Goal: Obtain resource: Download file/media

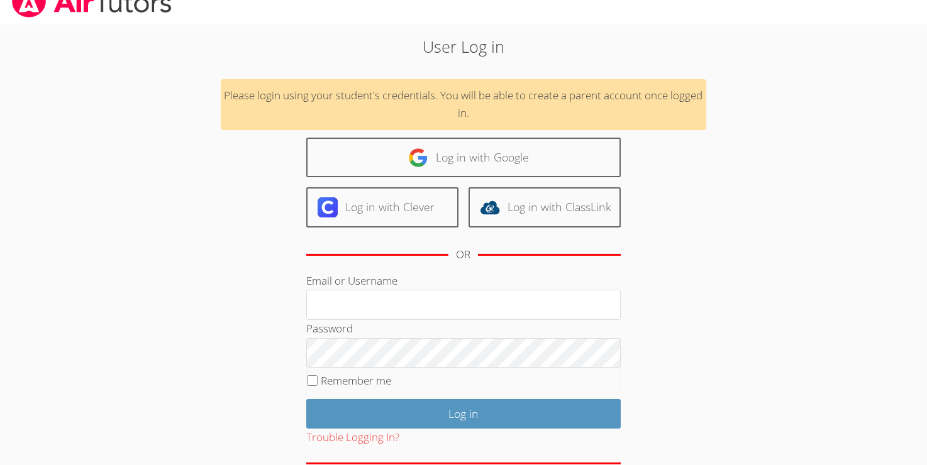
scroll to position [22, 0]
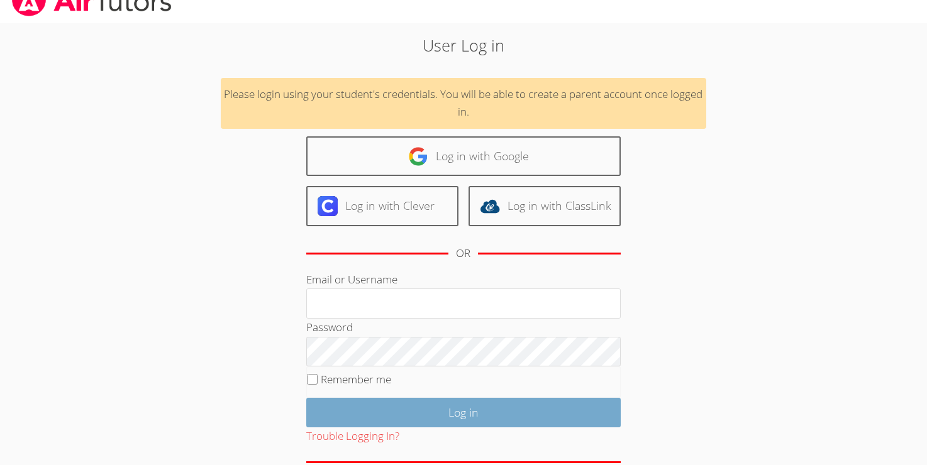
type input "[EMAIL_ADDRESS][DOMAIN_NAME]"
click at [417, 414] on input "Log in" at bounding box center [463, 413] width 314 height 30
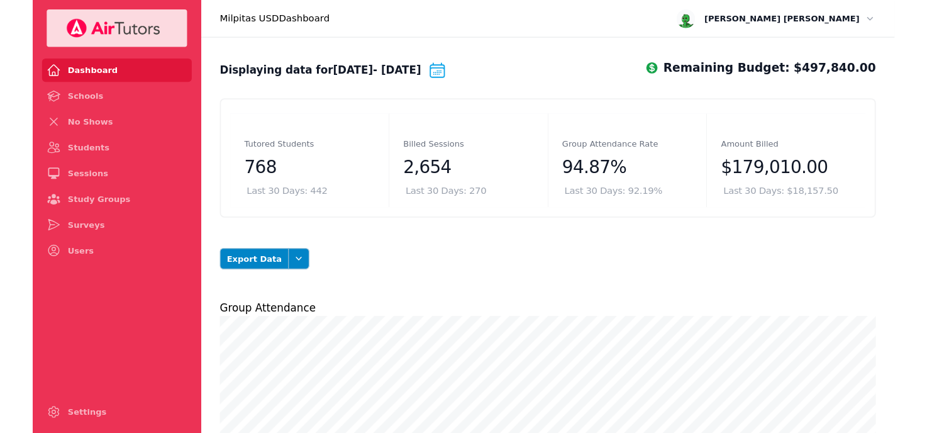
scroll to position [5, 0]
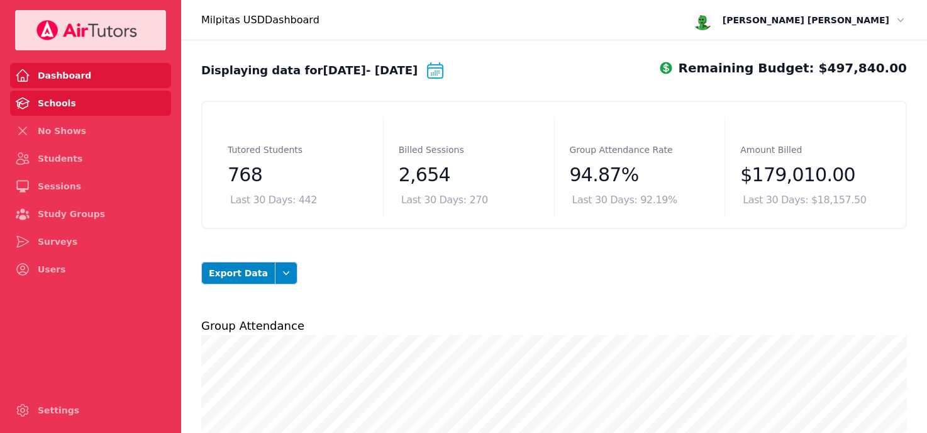
click at [69, 101] on link "Schools" at bounding box center [90, 103] width 161 height 25
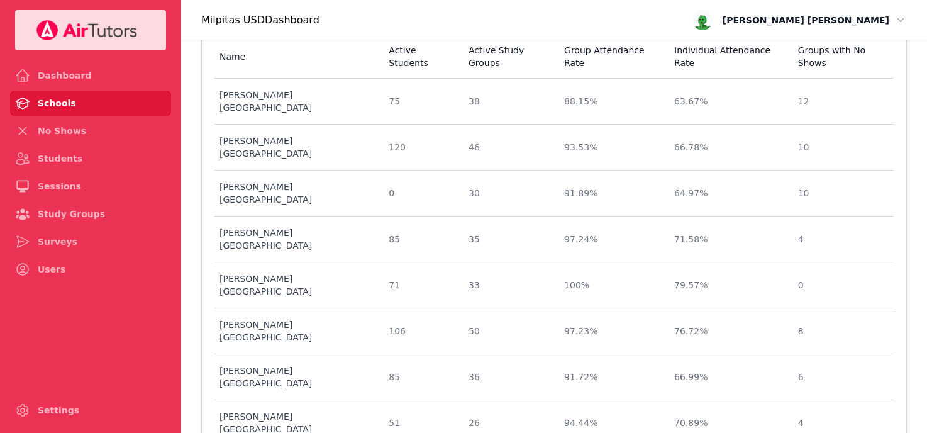
scroll to position [124, 0]
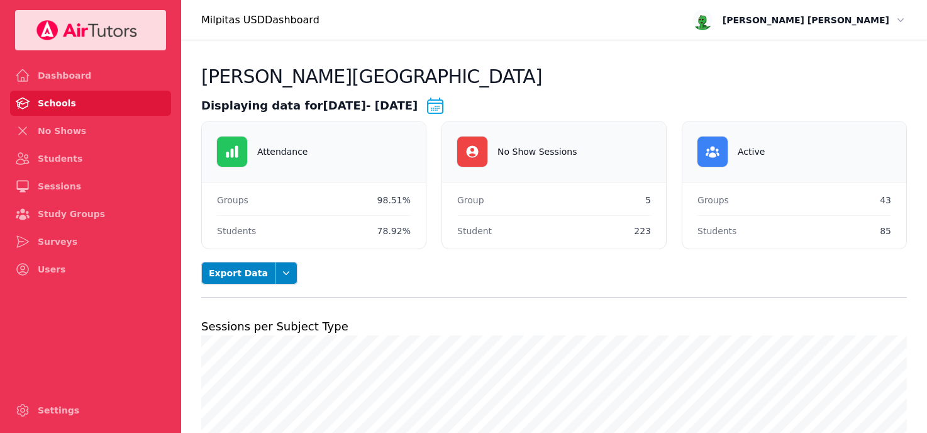
click at [445, 106] on icon at bounding box center [435, 106] width 20 height 20
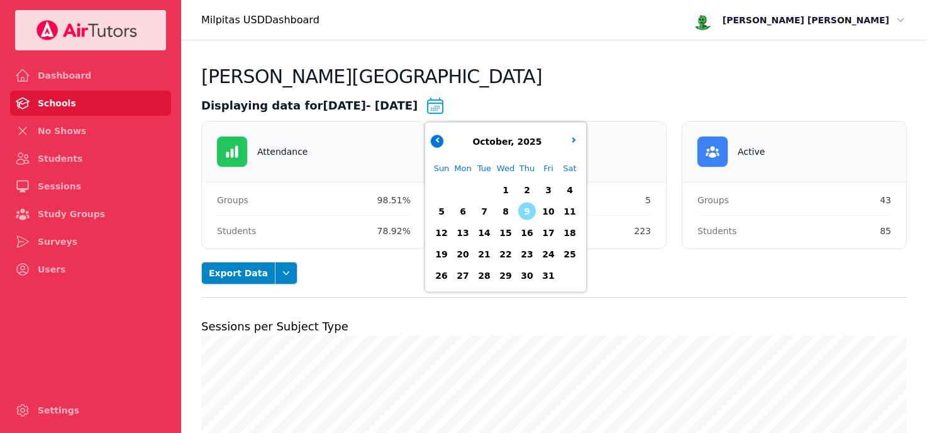
click at [441, 140] on icon "button" at bounding box center [438, 139] width 5 height 5
click at [472, 274] on span "29" at bounding box center [463, 276] width 18 height 18
click at [602, 69] on div "[PERSON_NAME][GEOGRAPHIC_DATA]" at bounding box center [554, 80] width 706 height 30
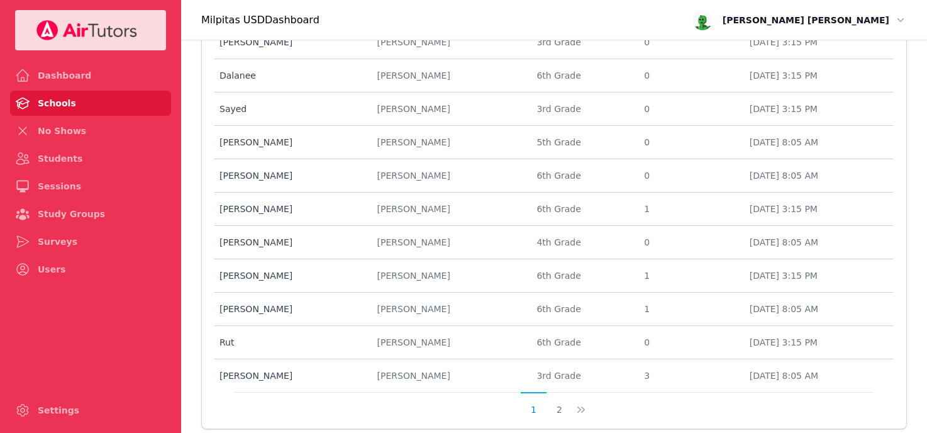
scroll to position [1544, 0]
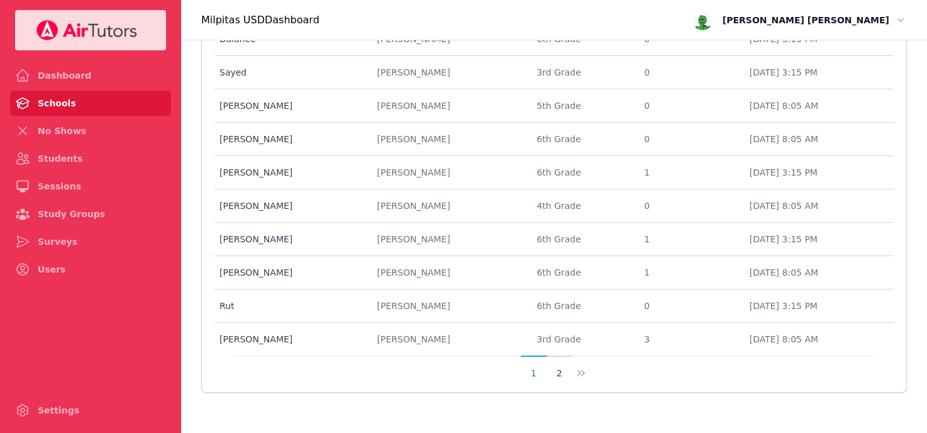
click at [555, 375] on button "2" at bounding box center [559, 367] width 26 height 24
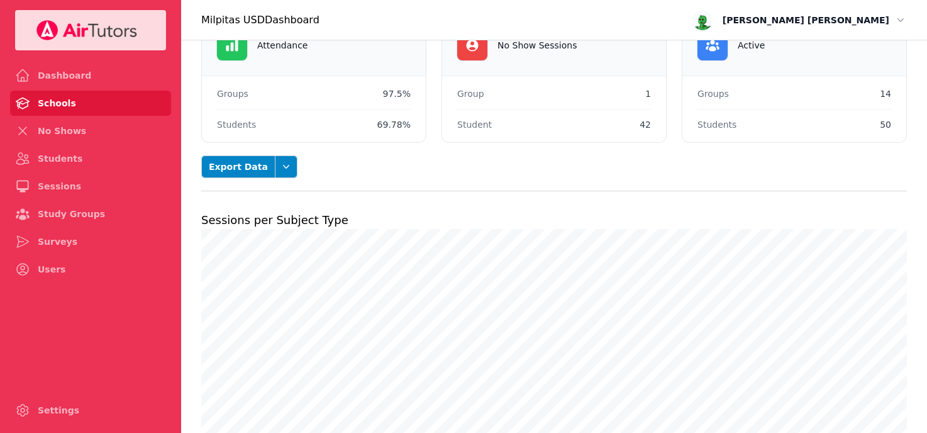
scroll to position [108, 0]
click at [280, 171] on icon "button" at bounding box center [286, 165] width 13 height 13
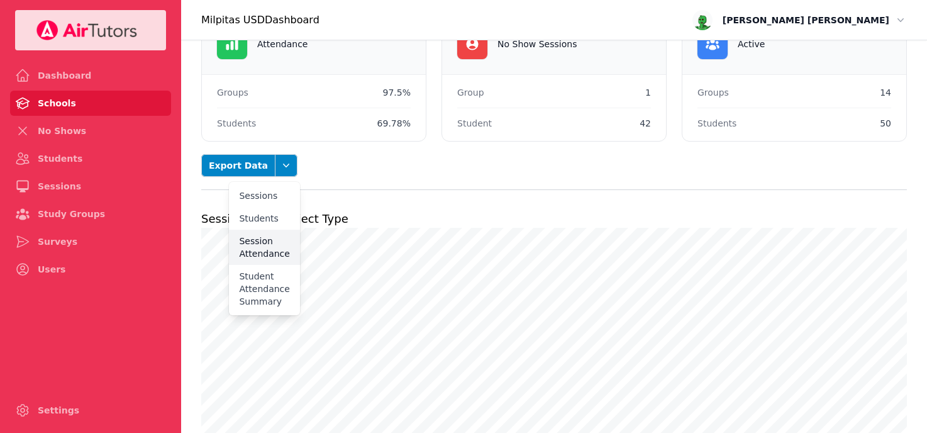
click at [246, 248] on button "Session Attendance" at bounding box center [264, 247] width 70 height 35
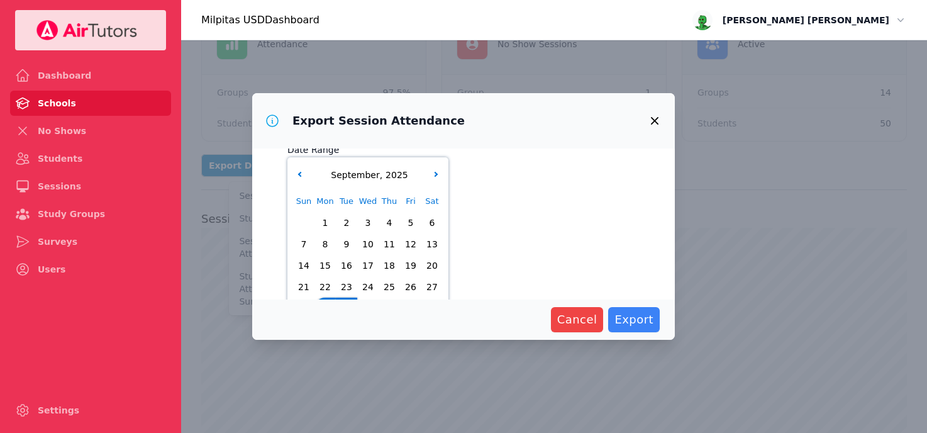
scroll to position [0, 0]
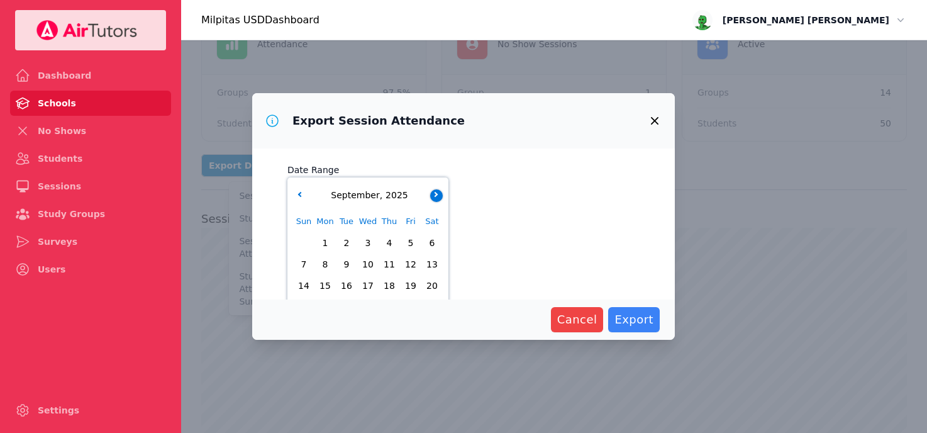
click at [433, 191] on button "button" at bounding box center [436, 195] width 13 height 13
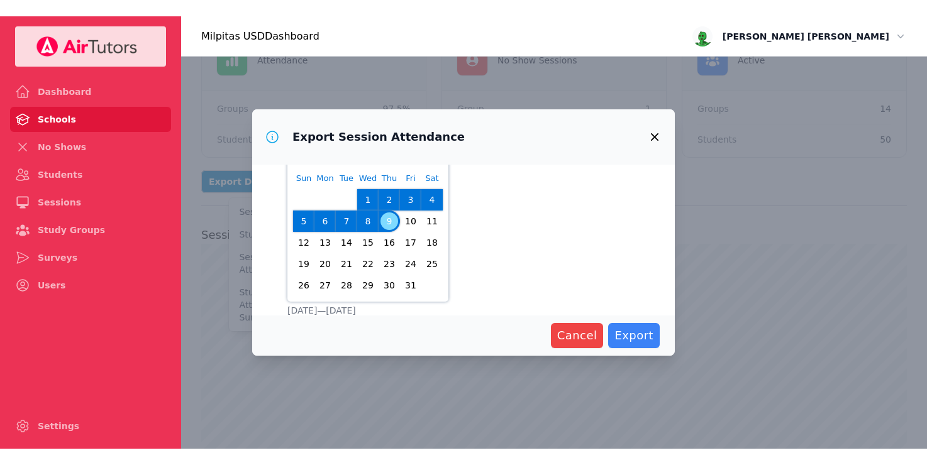
scroll to position [64, 0]
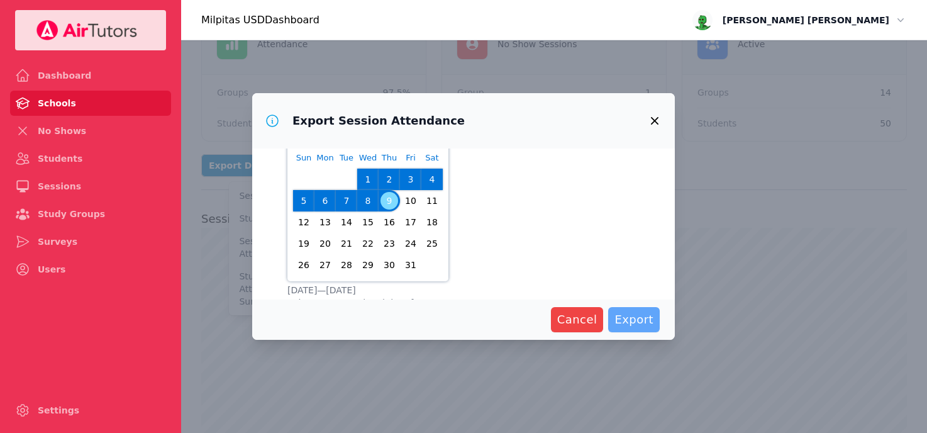
click at [636, 316] on span "Export" at bounding box center [633, 320] width 39 height 18
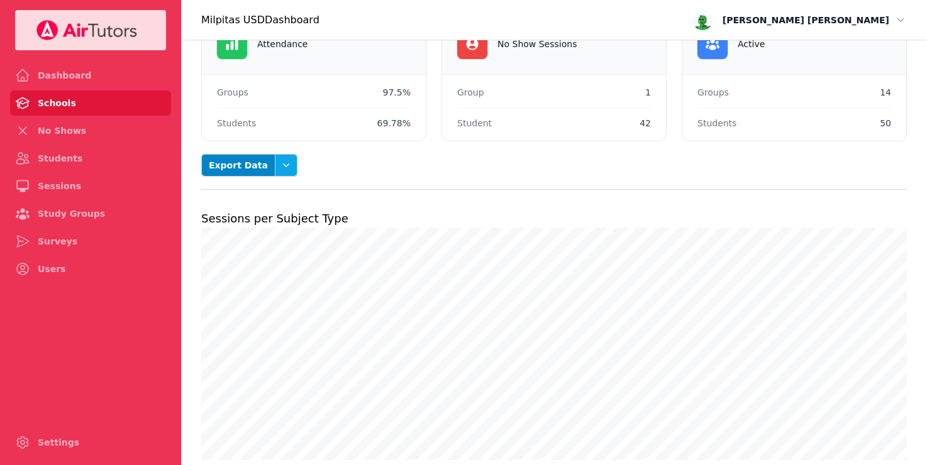
click at [276, 172] on button "Open options" at bounding box center [286, 165] width 23 height 23
click at [264, 194] on button "Sessions" at bounding box center [264, 195] width 70 height 23
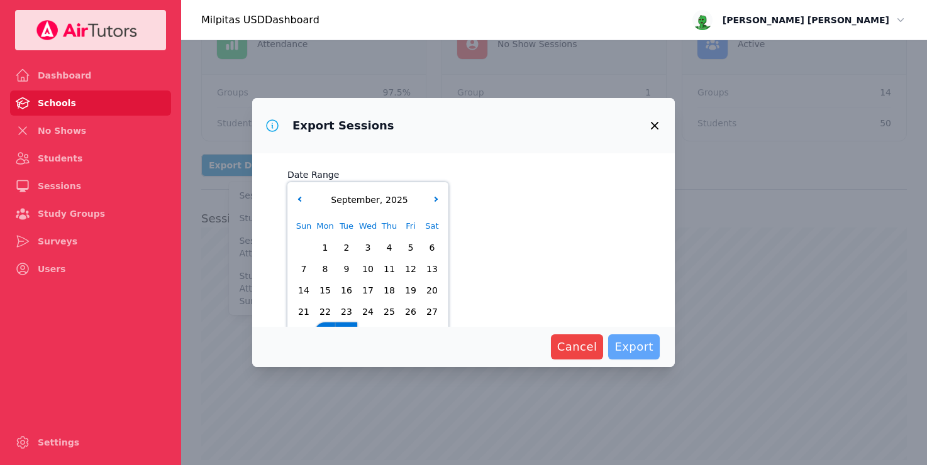
click at [629, 350] on span "Export" at bounding box center [633, 347] width 39 height 18
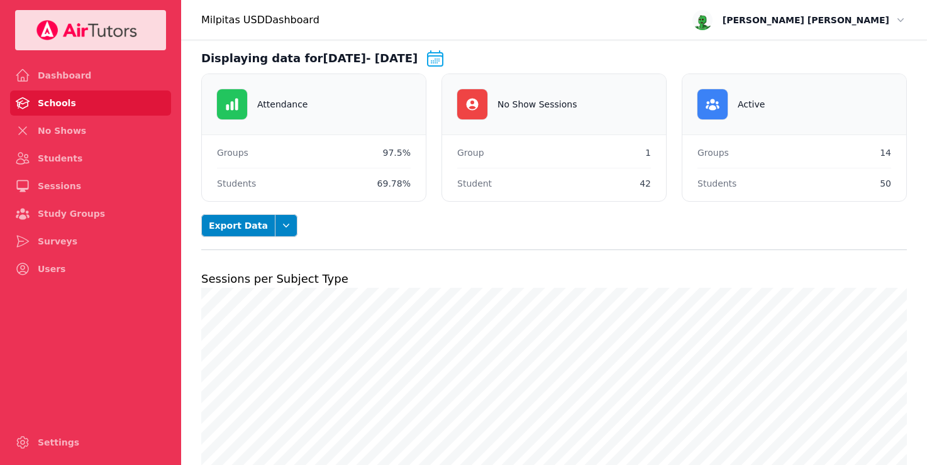
scroll to position [103, 0]
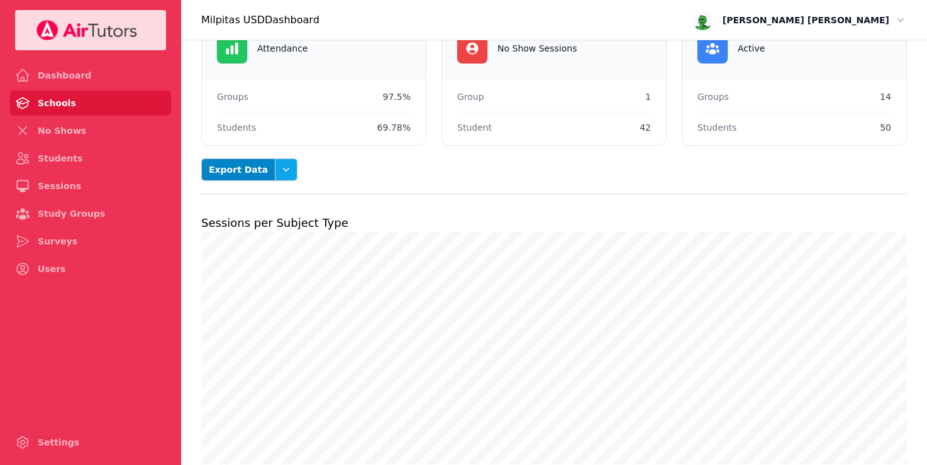
click at [280, 172] on icon "button" at bounding box center [286, 169] width 13 height 13
click at [250, 292] on button "Student Attendance Summary" at bounding box center [264, 293] width 70 height 48
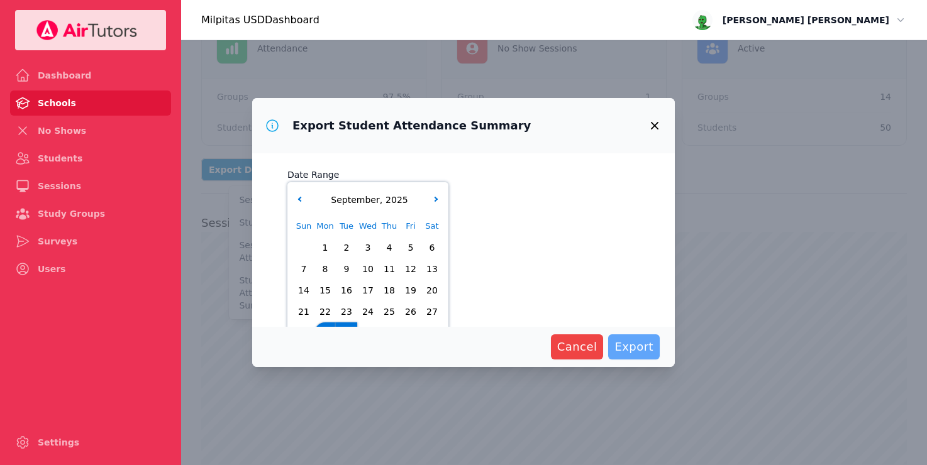
click at [630, 350] on span "Export" at bounding box center [633, 347] width 39 height 18
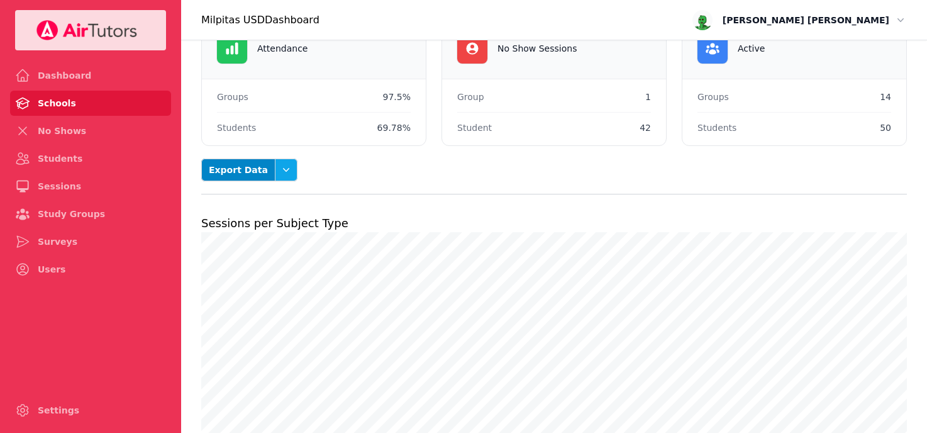
click at [280, 172] on icon "button" at bounding box center [286, 169] width 13 height 13
